Goal: Register for event/course

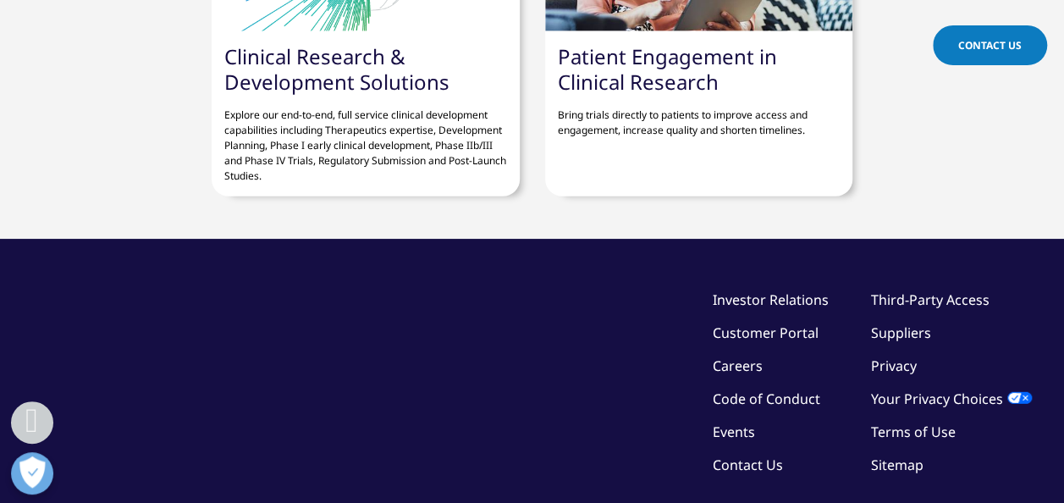
scroll to position [2420, 0]
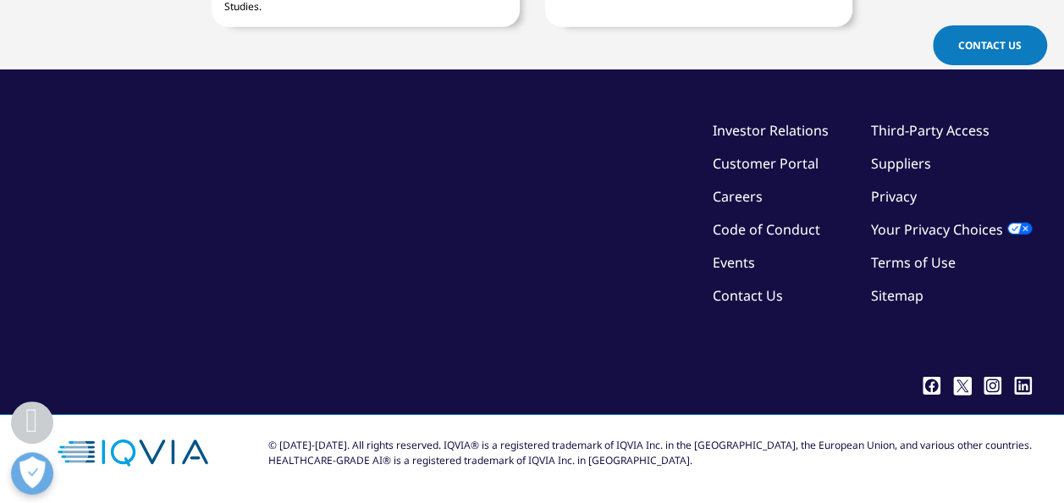
click at [732, 255] on link "Events" at bounding box center [734, 262] width 42 height 19
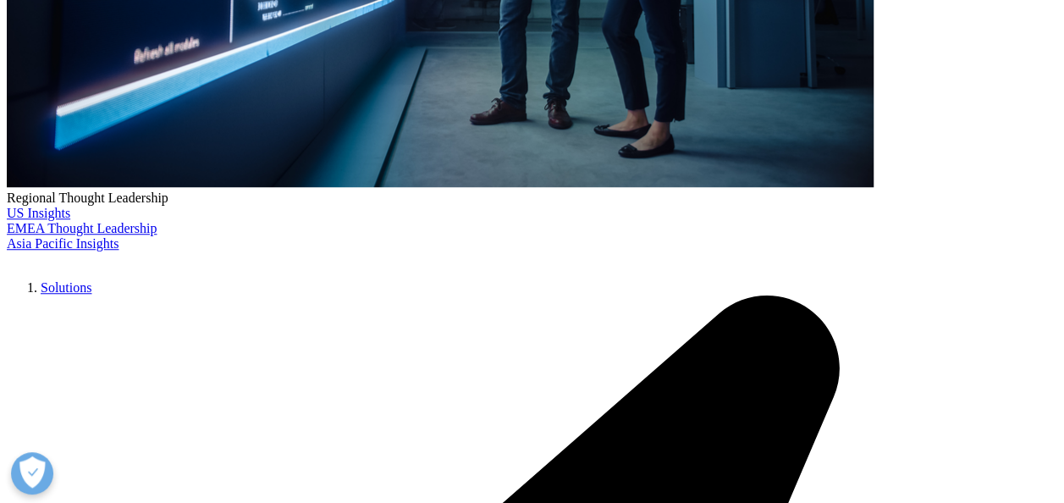
scroll to position [740, 0]
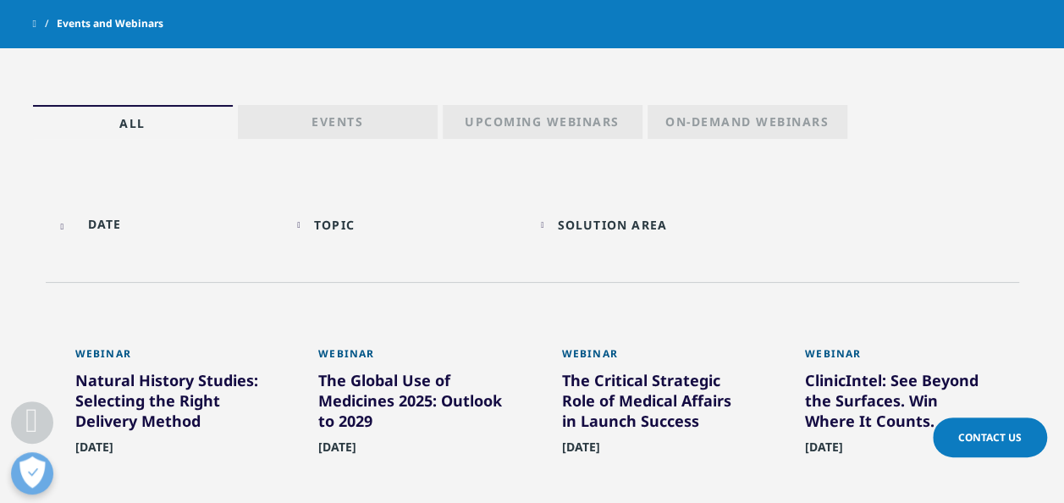
scroll to position [740, 0]
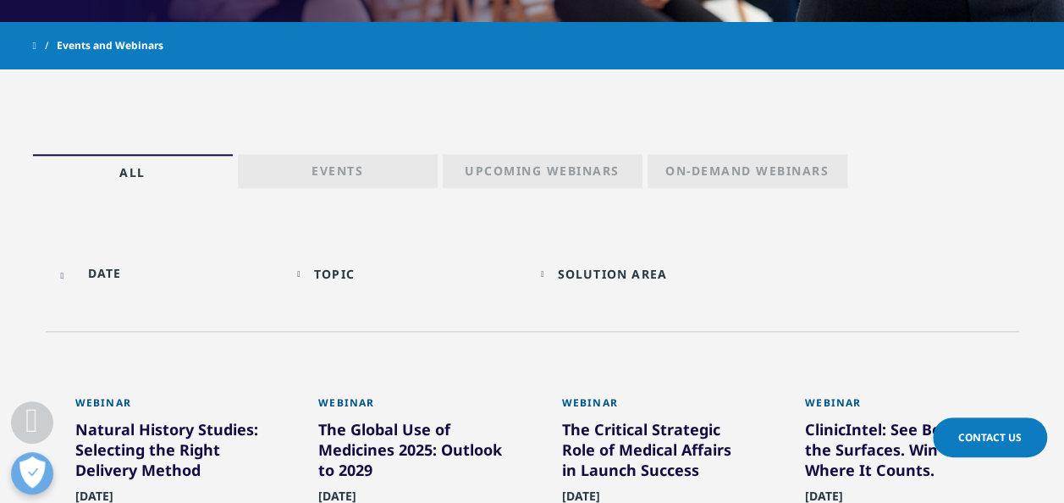
click at [711, 171] on p "On-Demand Webinars" at bounding box center [746, 174] width 163 height 24
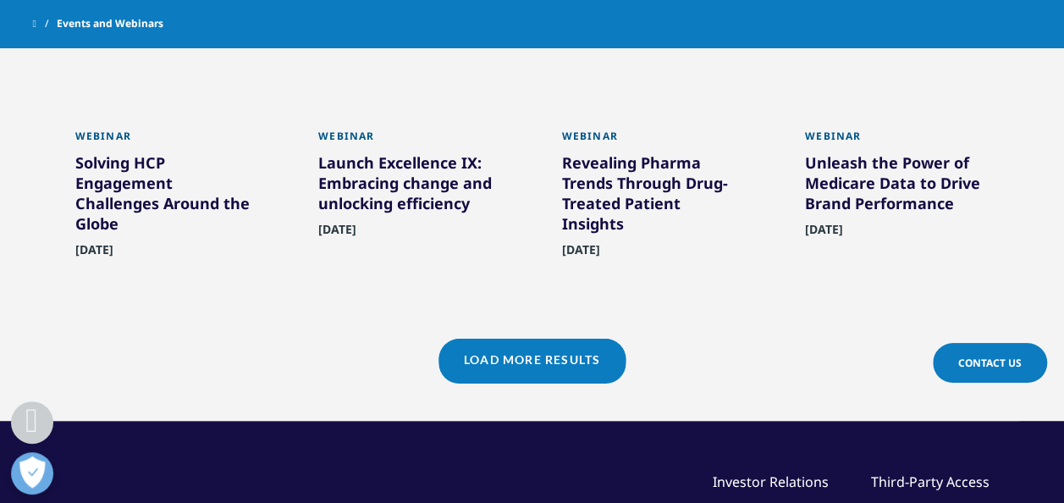
scroll to position [1501, 0]
